Goal: Information Seeking & Learning: Learn about a topic

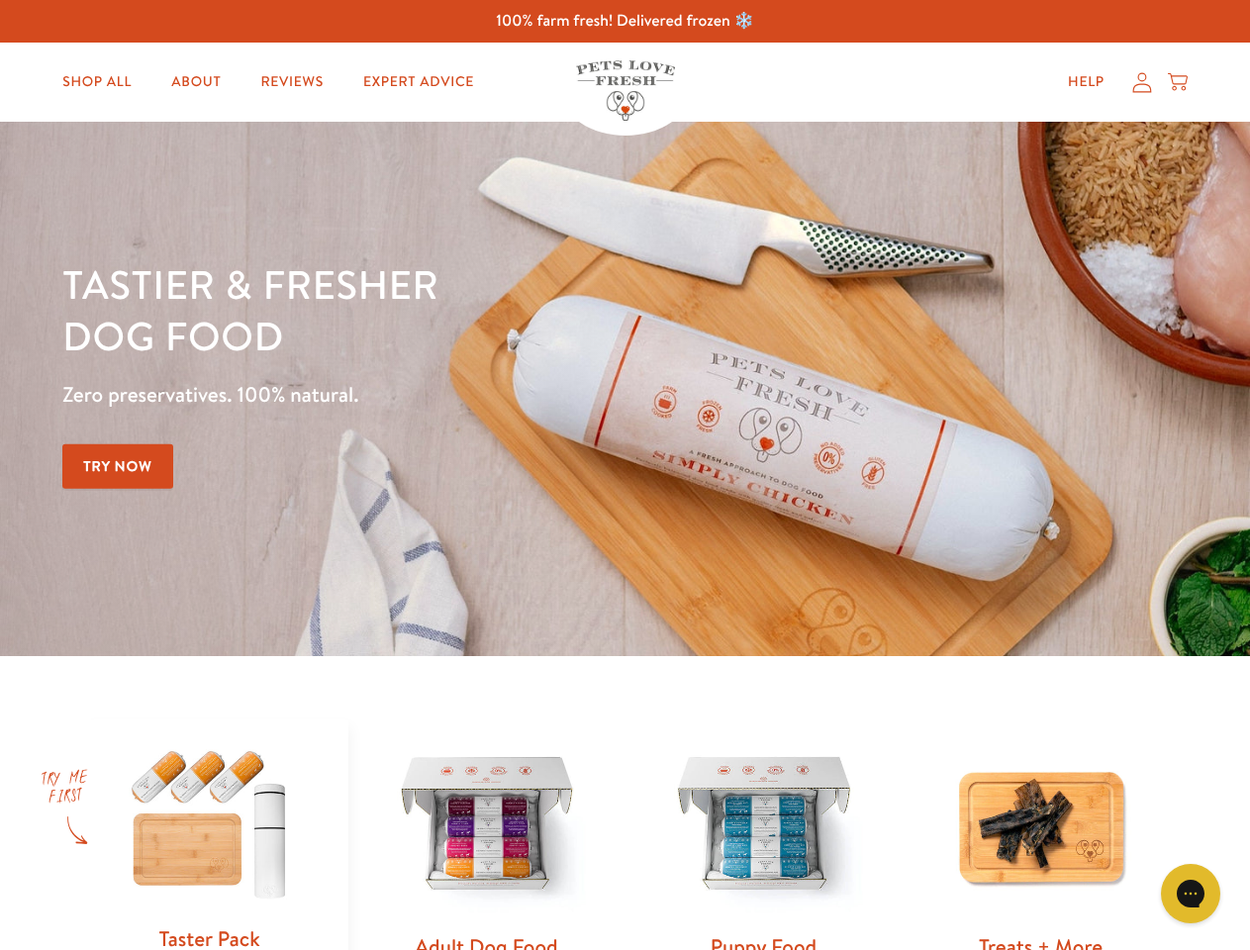
click at [624, 475] on div "Tastier & fresher dog food Zero preservatives. 100% natural. Try Now" at bounding box center [437, 388] width 750 height 261
click at [1191, 894] on icon "Gorgias live chat" at bounding box center [1190, 893] width 19 height 19
